Goal: Check status: Check status

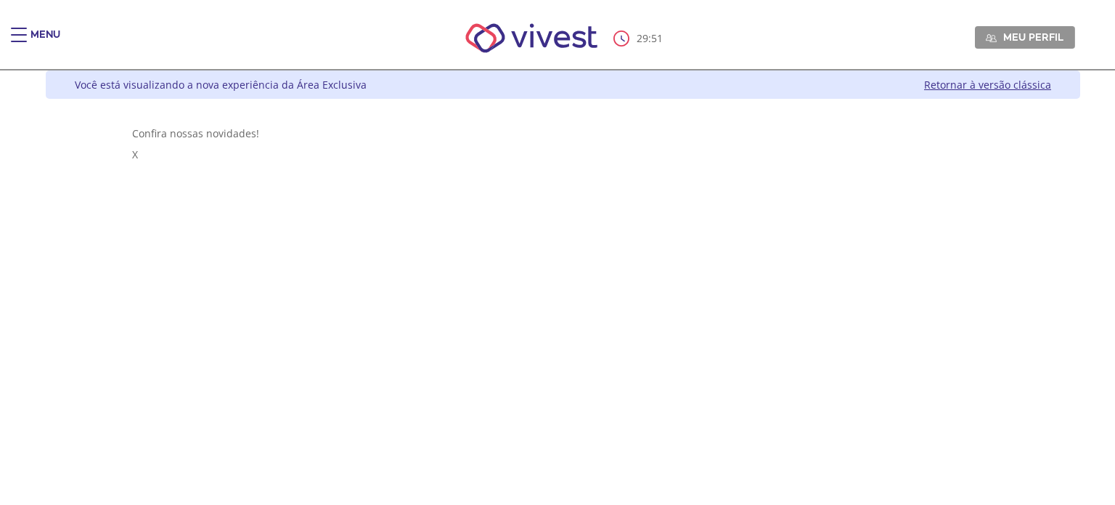
click at [23, 36] on div "Main header" at bounding box center [19, 42] width 16 height 29
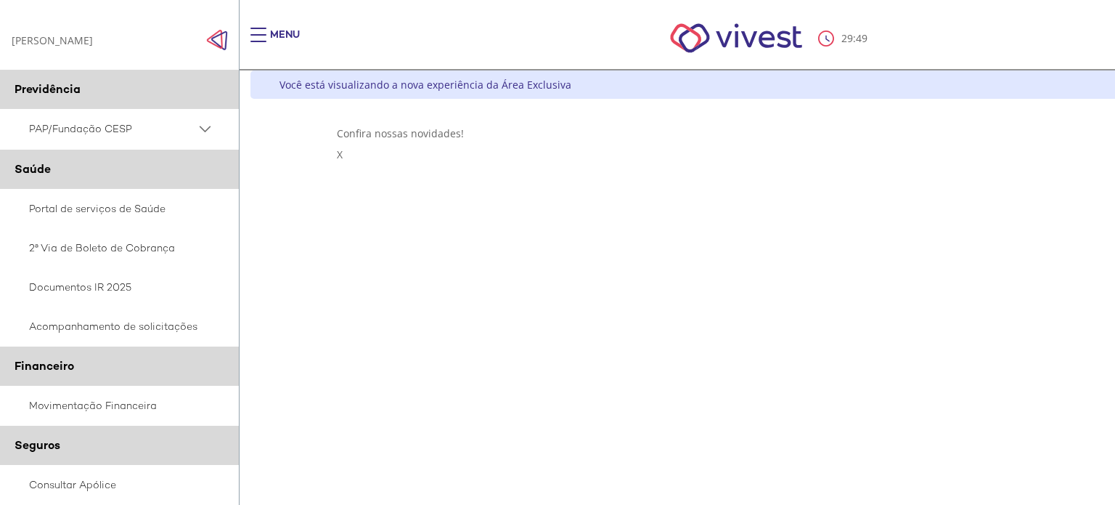
click at [81, 129] on span "PAP/Fundação CESP" at bounding box center [112, 129] width 167 height 18
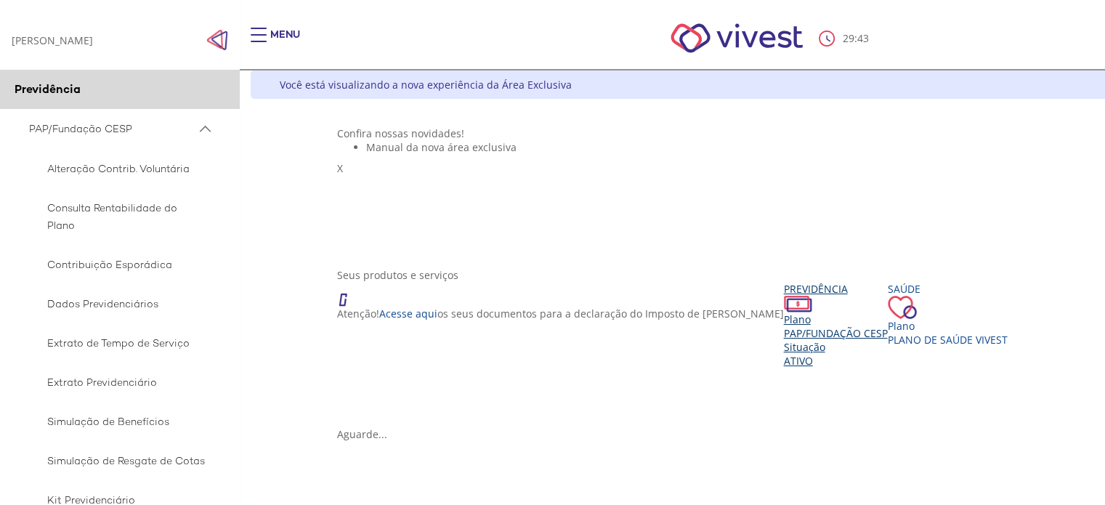
click at [784, 340] on span "PAP/Fundação CESP" at bounding box center [836, 333] width 104 height 14
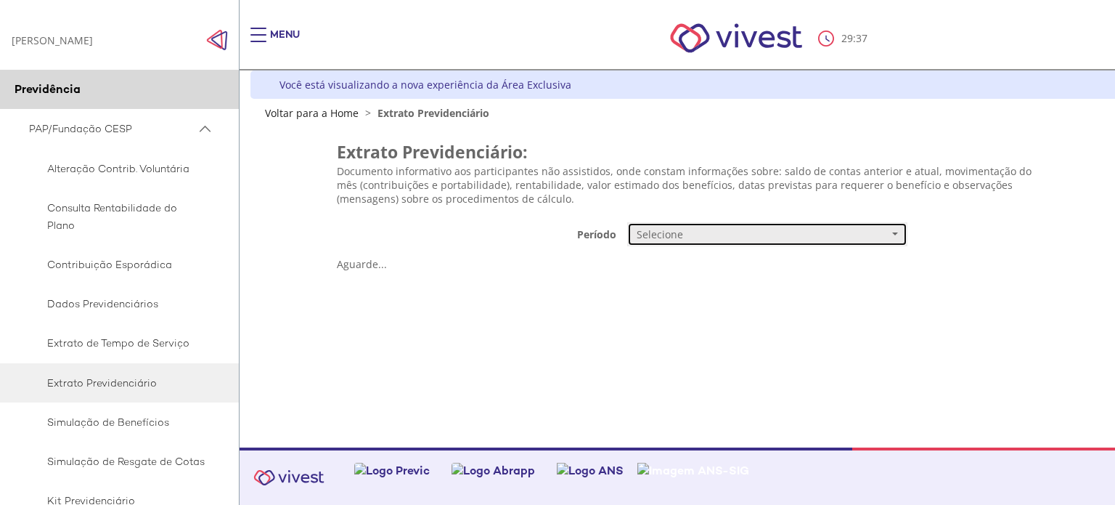
click at [705, 239] on span "Selecione" at bounding box center [763, 234] width 252 height 15
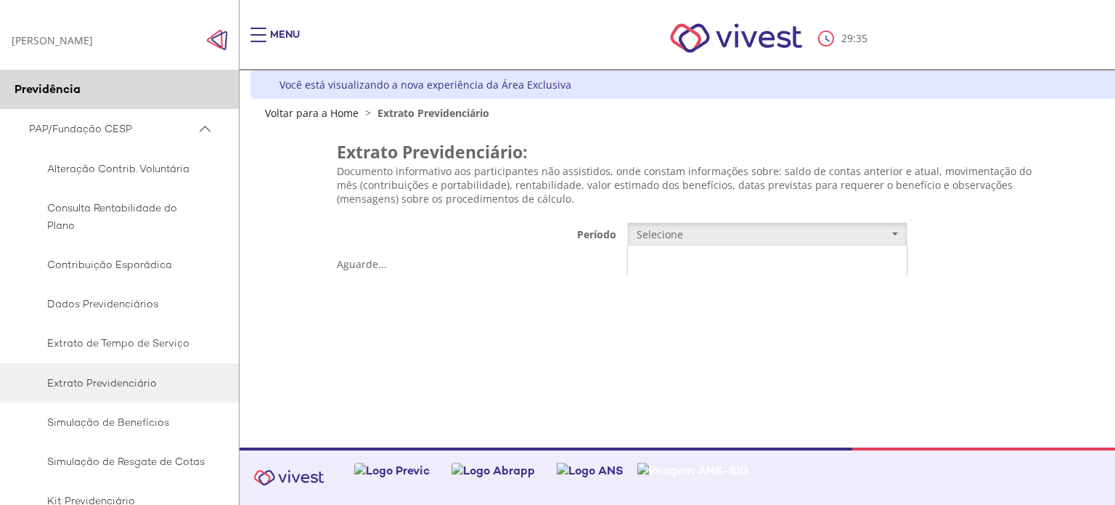
click at [694, 262] on link "Mensal" at bounding box center [767, 261] width 279 height 25
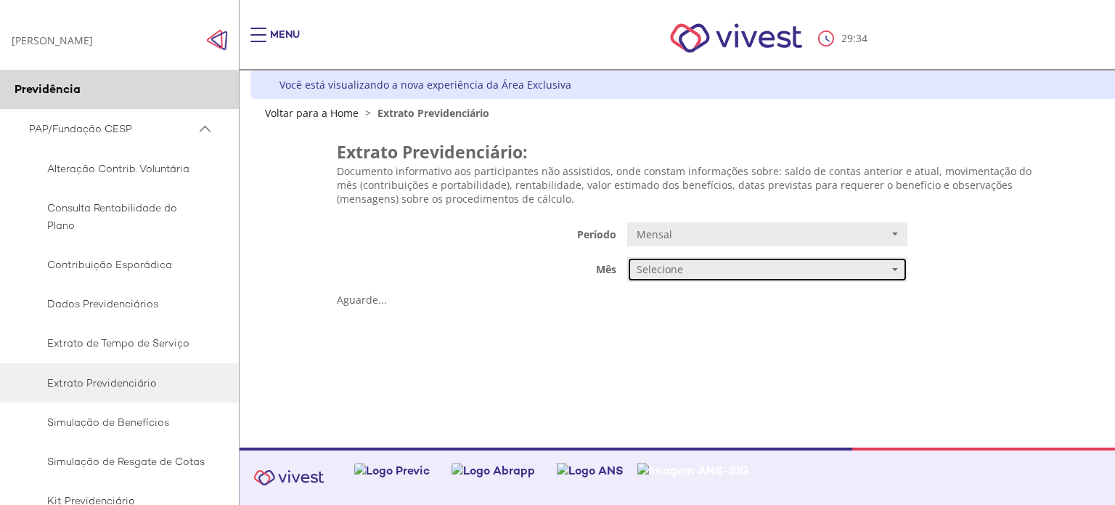
click at [674, 281] on button "Selecione" at bounding box center [767, 269] width 280 height 25
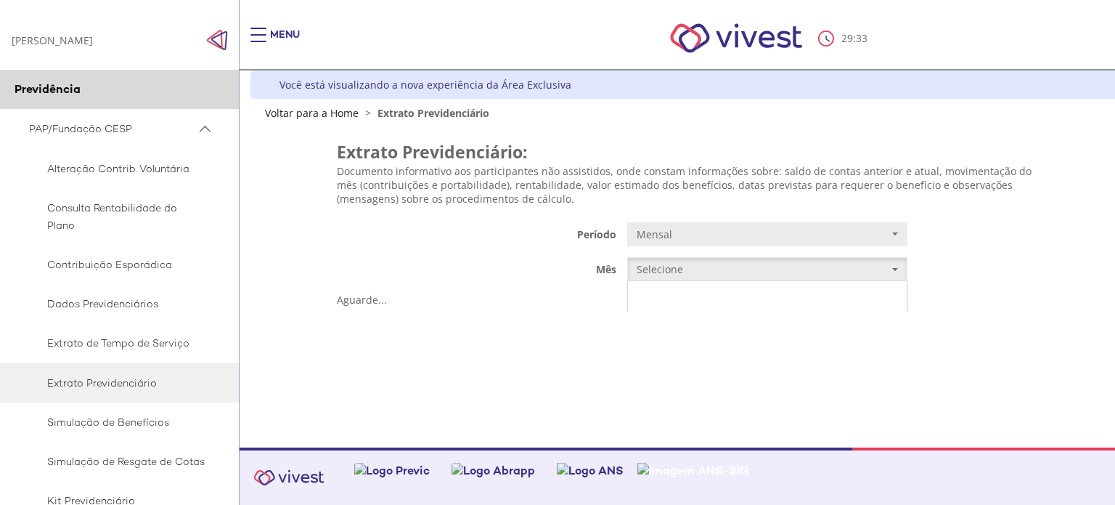
click at [683, 293] on span "JUNHO/2025" at bounding box center [665, 297] width 52 height 11
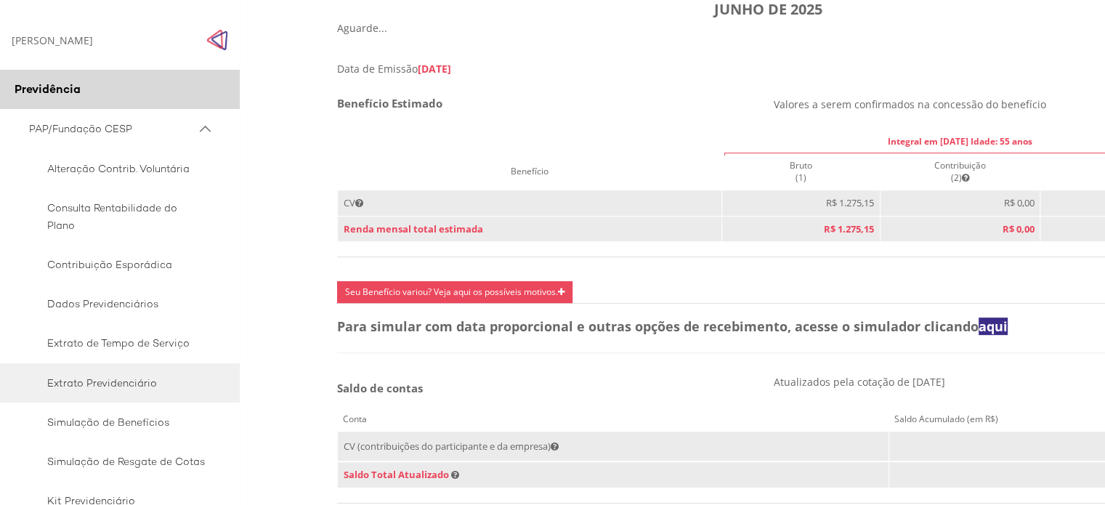
scroll to position [508, 0]
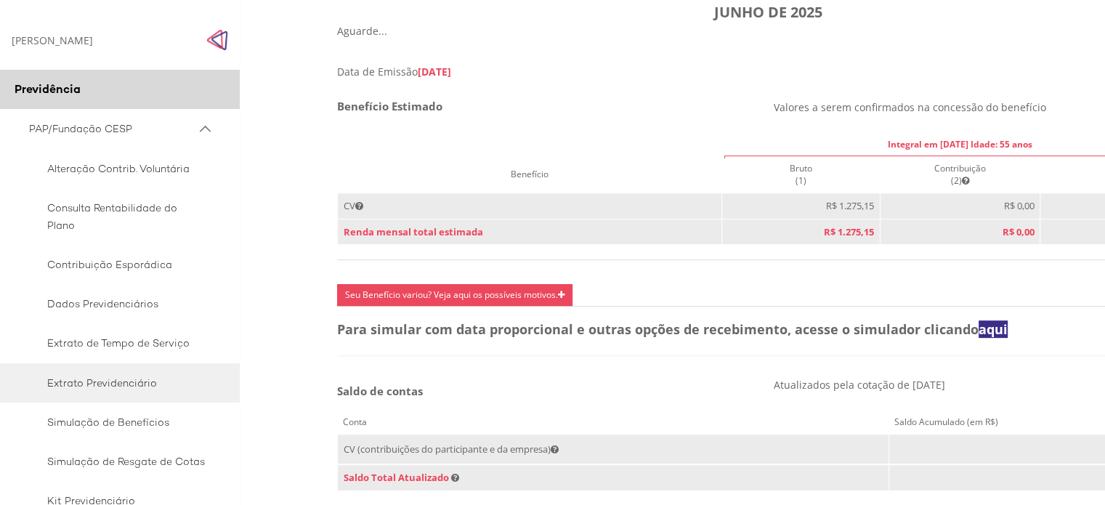
drag, startPoint x: 1040, startPoint y: 275, endPoint x: 1084, endPoint y: 269, distance: 44.0
click at [1083, 269] on div "Benefício Estimado Valores a serem confirmados na concessão do benefício Integr…" at bounding box center [768, 188] width 874 height 176
click at [826, 376] on div "Dados do Participante Participante [PERSON_NAME] Nome da Empresa Fundação CESP …" at bounding box center [768, 371] width 863 height 1152
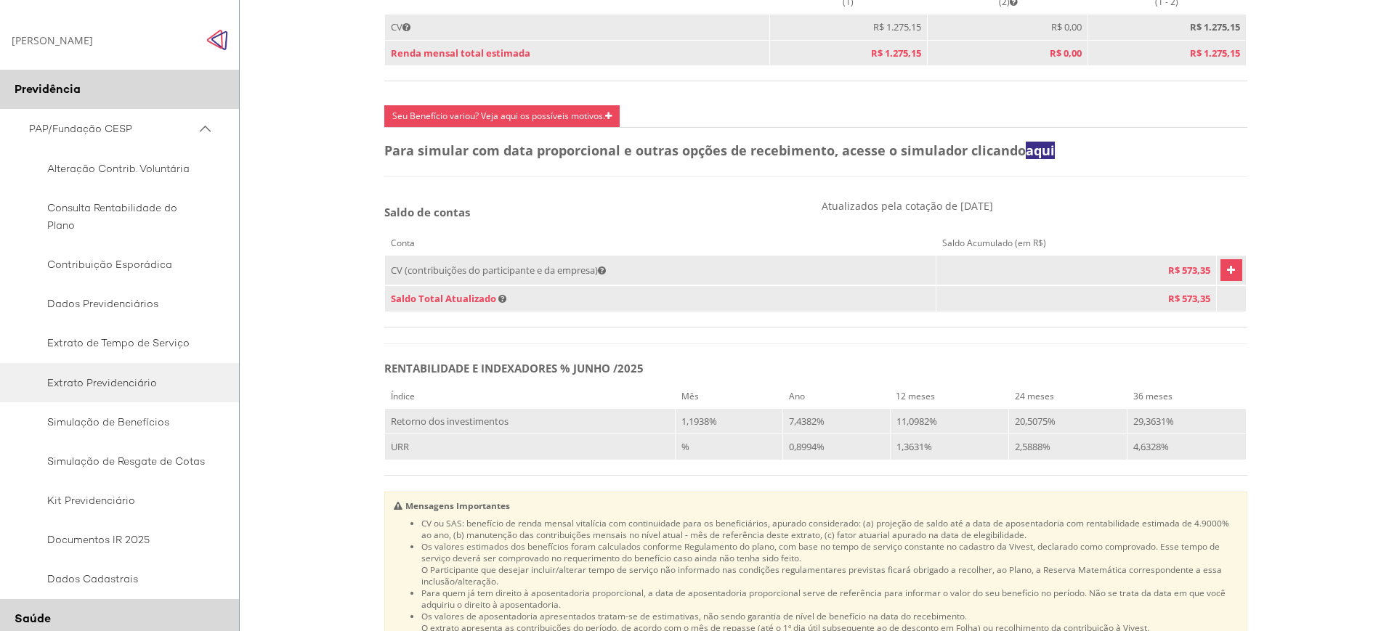
scroll to position [690, 0]
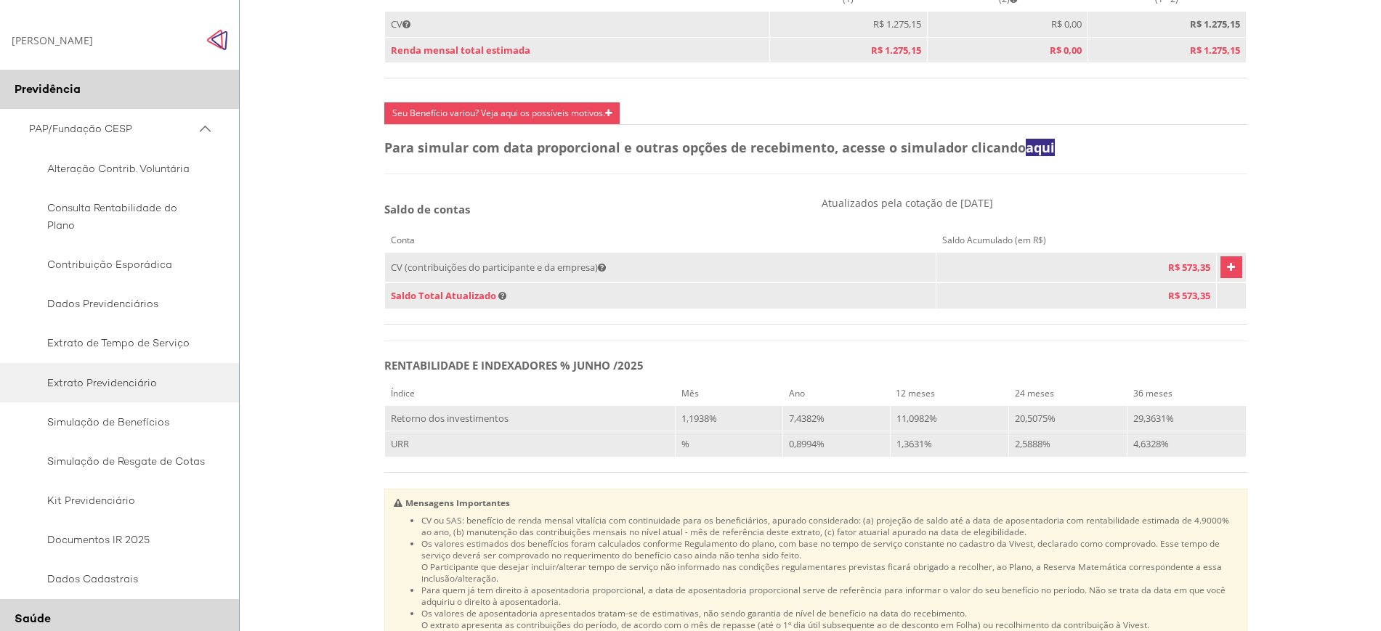
click at [1115, 276] on icon "Vivest" at bounding box center [1231, 267] width 8 height 17
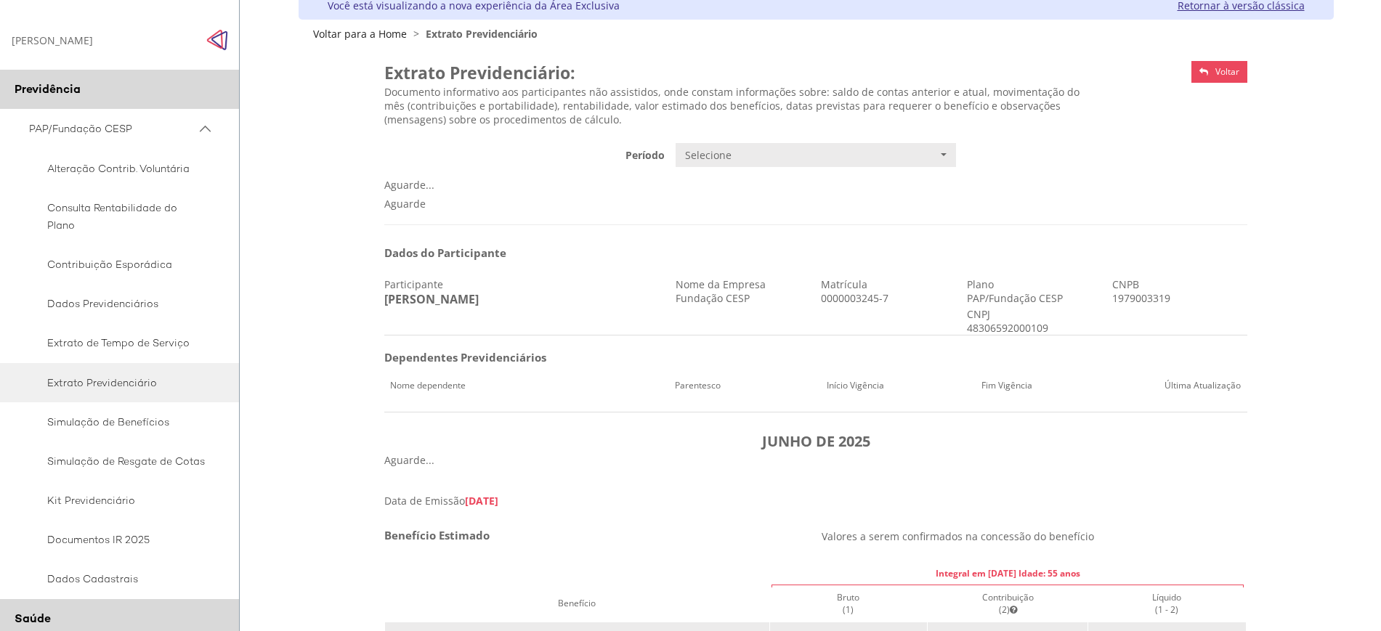
scroll to position [38, 0]
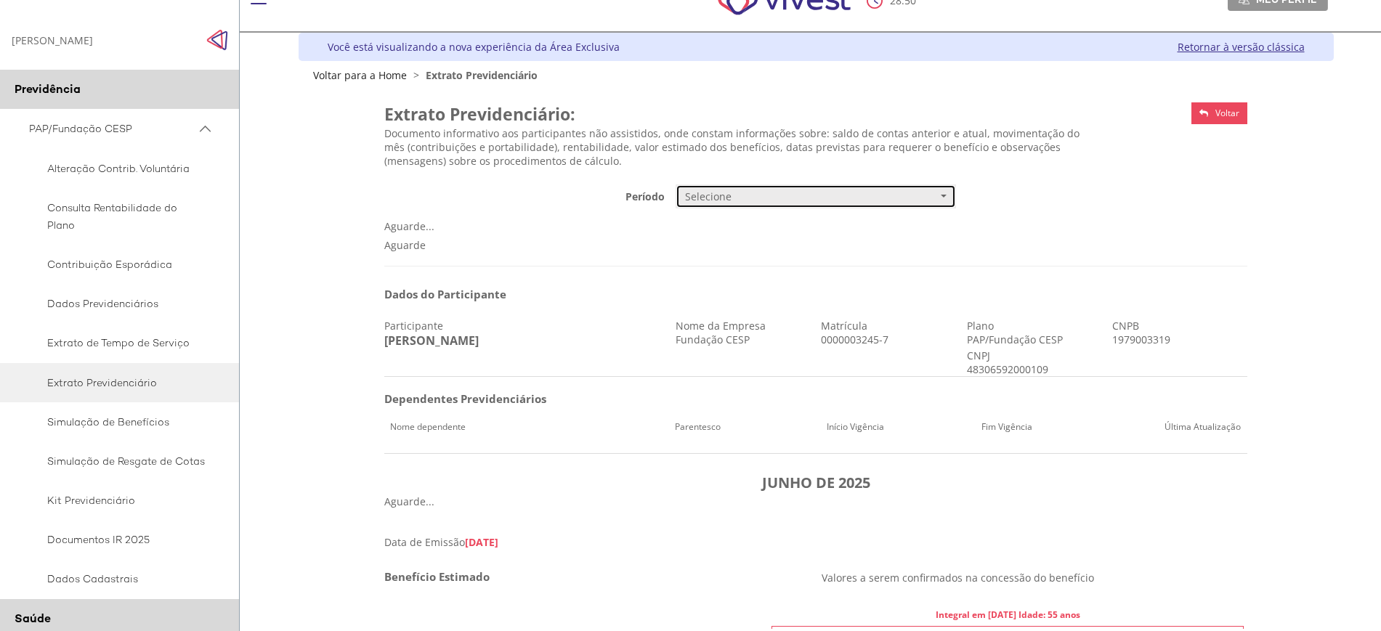
click at [757, 200] on span "Selecione" at bounding box center [811, 197] width 252 height 15
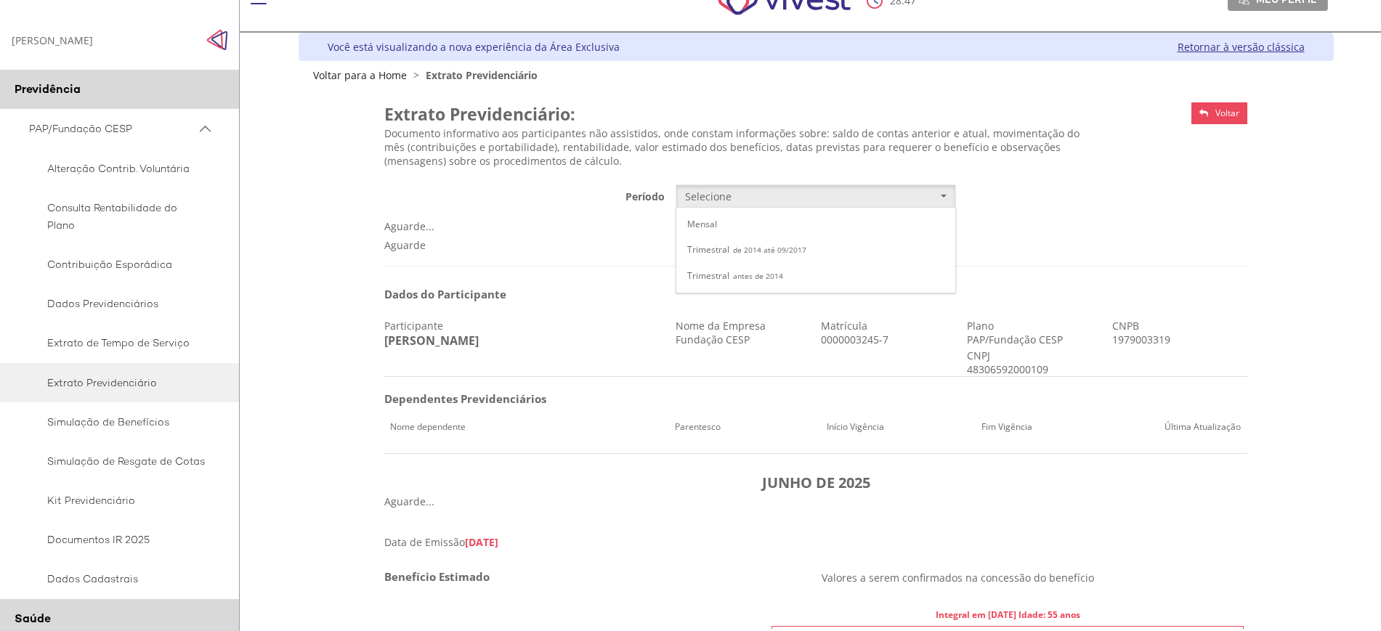
drag, startPoint x: 1101, startPoint y: 204, endPoint x: 1079, endPoint y: 210, distance: 22.5
click at [1102, 204] on div "**********" at bounding box center [816, 196] width 874 height 25
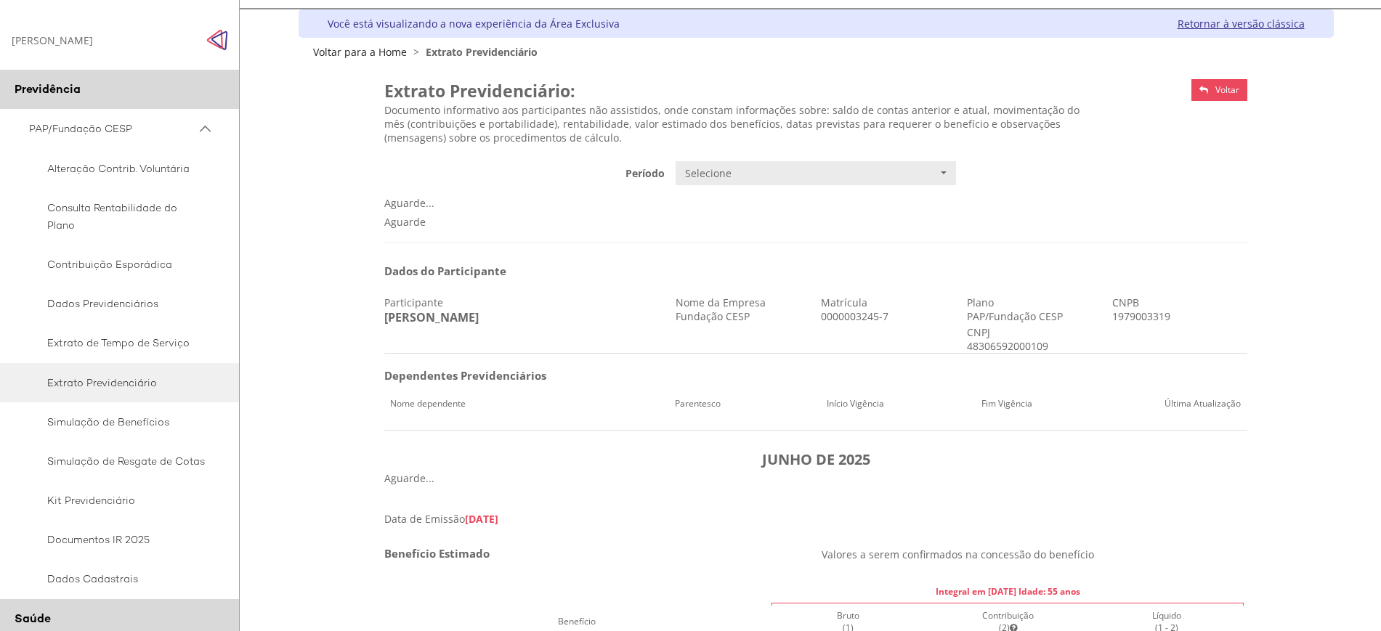
scroll to position [0, 0]
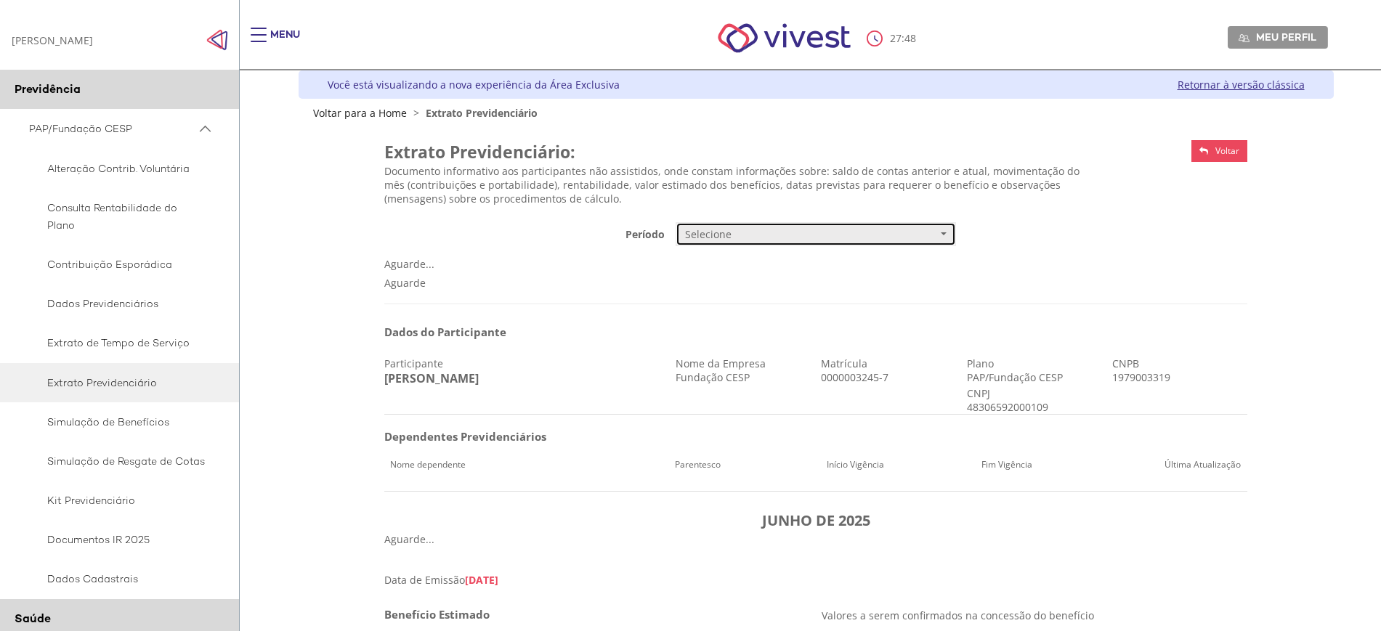
click at [763, 234] on span "Selecione" at bounding box center [811, 234] width 252 height 15
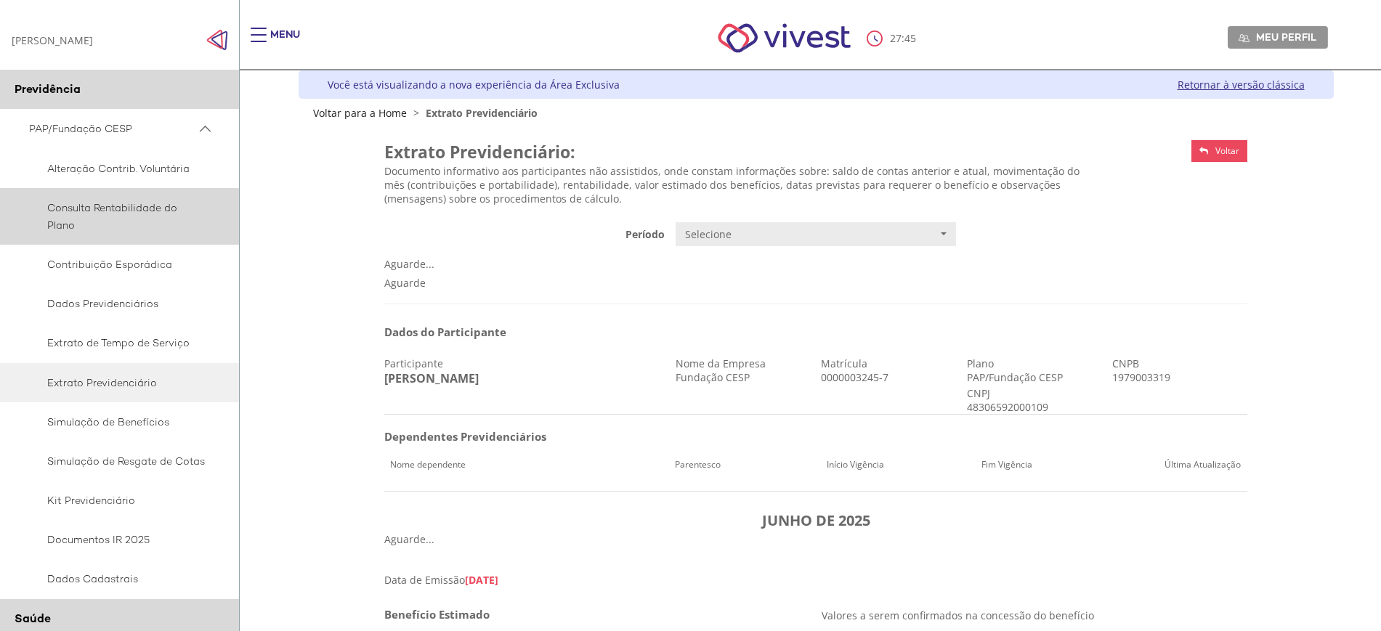
click at [126, 214] on span "Consulta Rentabilidade do Plano" at bounding box center [117, 216] width 176 height 35
